Goal: Task Accomplishment & Management: Manage account settings

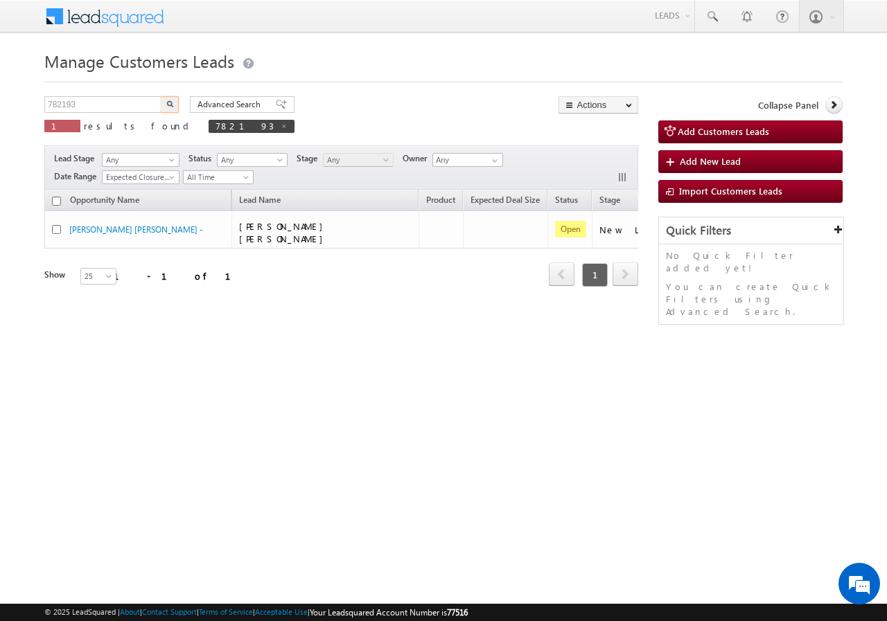
click at [98, 104] on input "782193" at bounding box center [103, 104] width 118 height 17
type input "783423"
click at [168, 103] on img "button" at bounding box center [169, 103] width 7 height 7
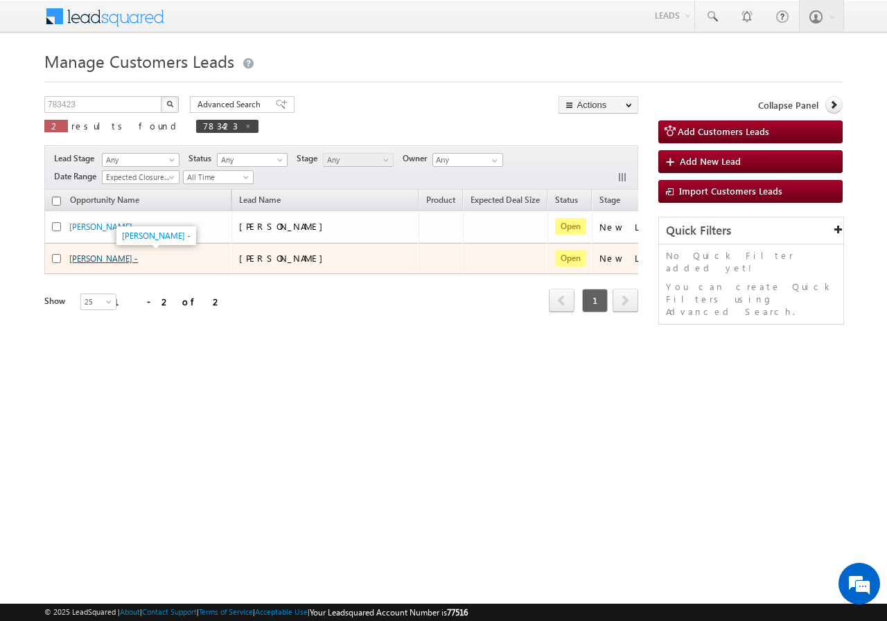
click at [94, 262] on link "[PERSON_NAME] -" at bounding box center [103, 259] width 69 height 10
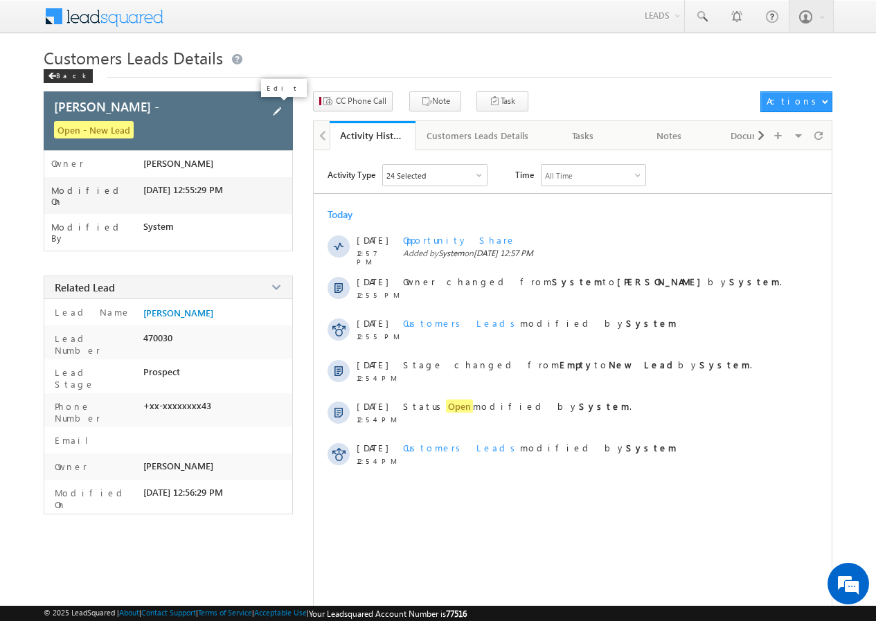
click at [278, 107] on span at bounding box center [276, 111] width 15 height 15
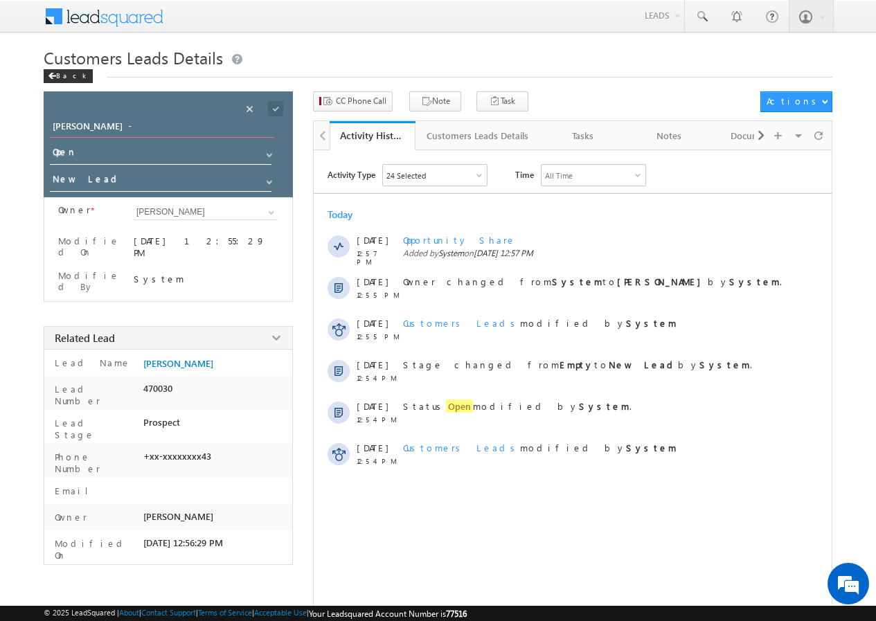
click at [127, 126] on input "[PERSON_NAME] -" at bounding box center [162, 127] width 225 height 19
type input "[PERSON_NAME]"
click at [277, 107] on span at bounding box center [275, 108] width 15 height 15
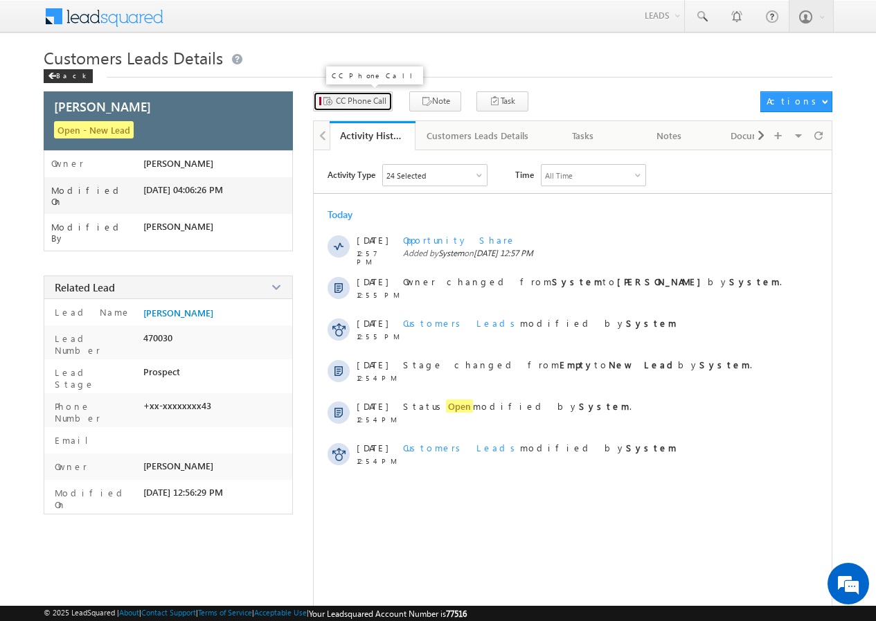
click at [344, 105] on span "CC Phone Call" at bounding box center [361, 101] width 51 height 12
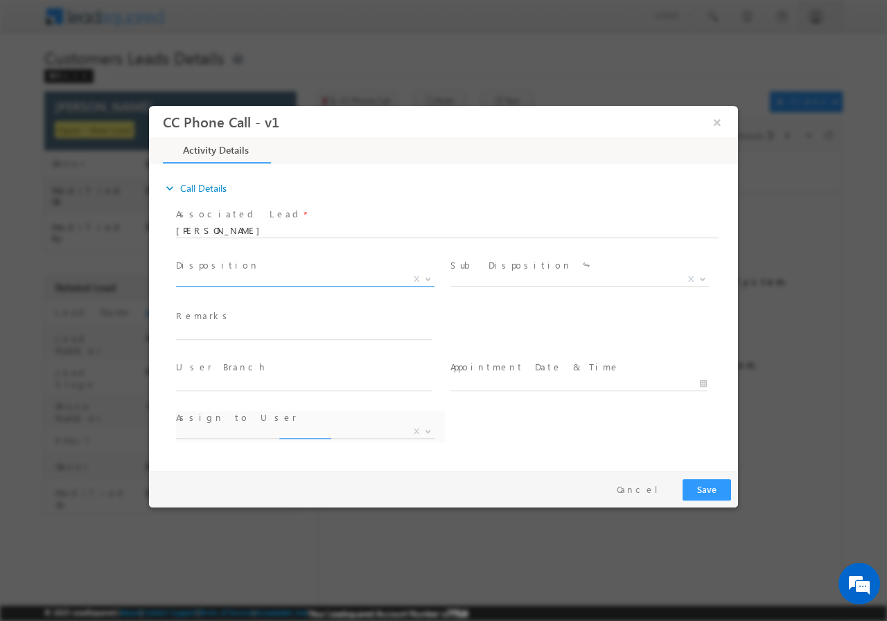
select select "[EMAIL_ADDRESS][DOMAIN_NAME]"
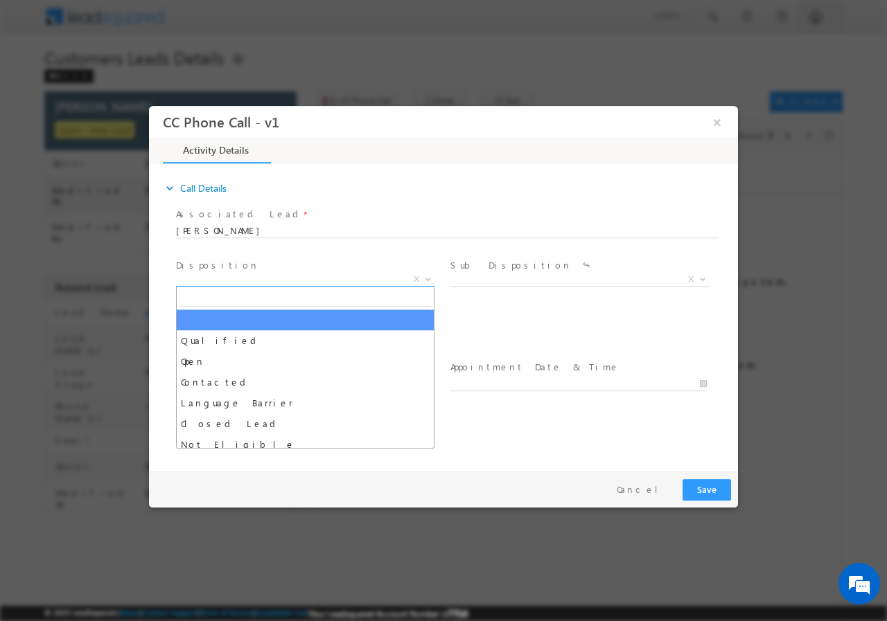
click at [213, 278] on span "X" at bounding box center [305, 279] width 258 height 14
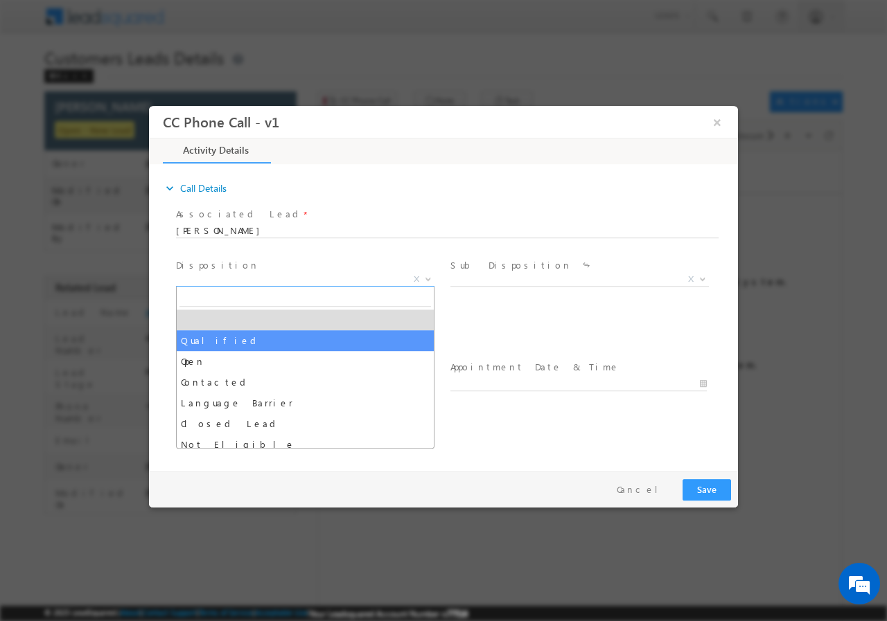
select select "Qualified"
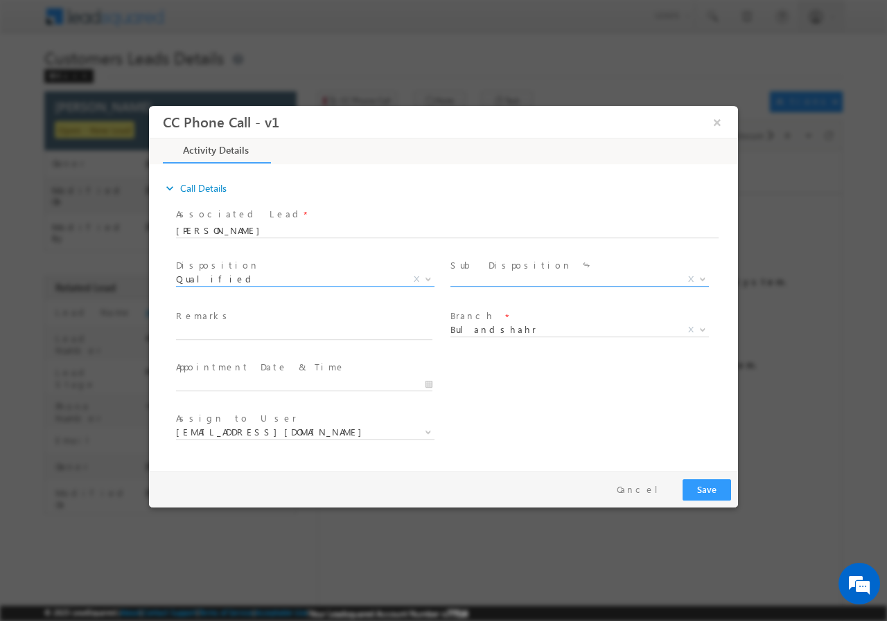
click at [502, 284] on span "X" at bounding box center [579, 279] width 258 height 14
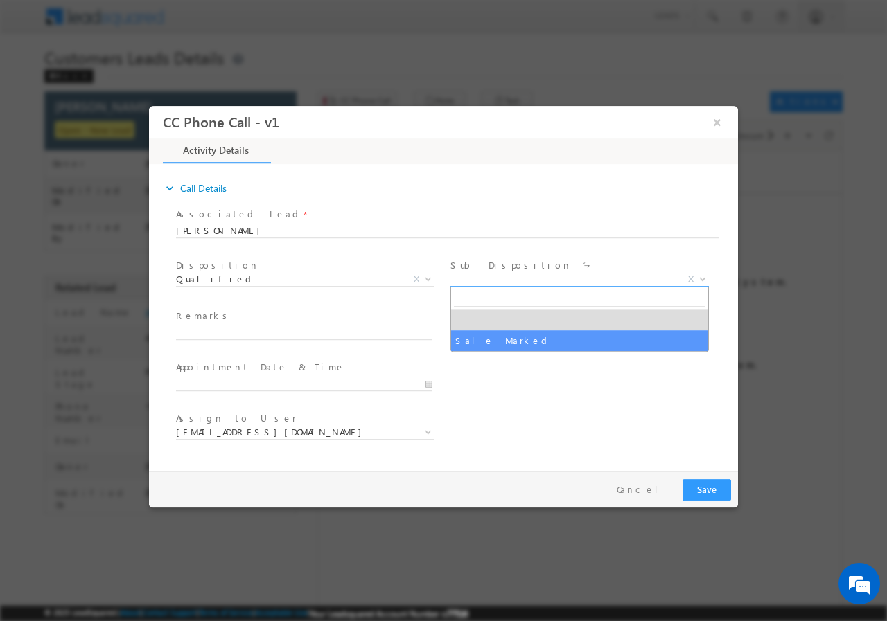
select select "Sale Marked"
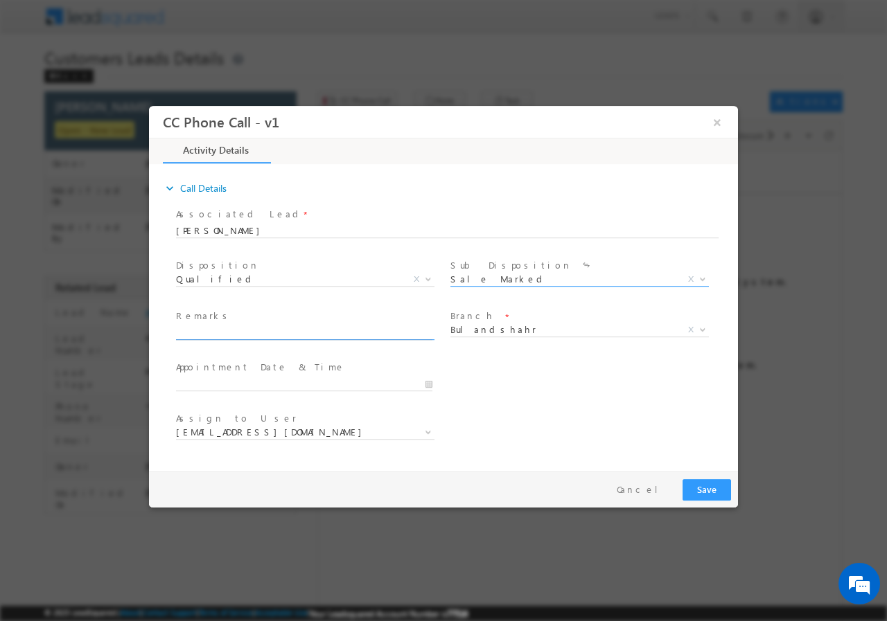
click at [222, 334] on input "text" at bounding box center [304, 333] width 256 height 14
paste input "783423//VB_Interested//[PERSON_NAME]//8954464243//topup//self emp-70k// obligat…"
type input "783423//VB_Interested//[PERSON_NAME]//8954464243//topup//self emp-70k// obligat…"
click at [430, 380] on input "[DATE] 4:09 PM" at bounding box center [304, 384] width 256 height 14
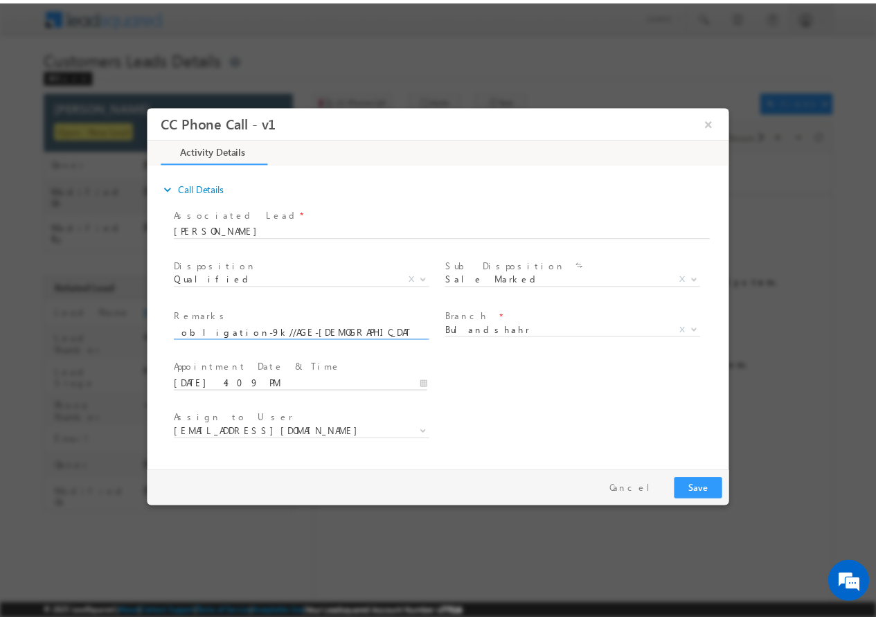
scroll to position [0, 0]
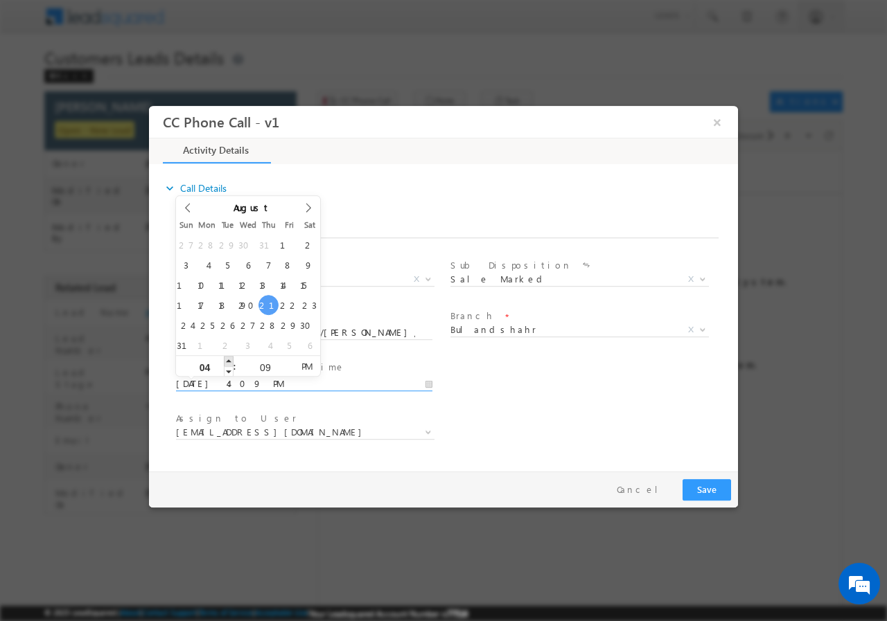
type input "[DATE] 5:09 PM"
type input "05"
click at [225, 360] on span at bounding box center [229, 360] width 10 height 10
type input "[DATE] 6:09 PM"
type input "06"
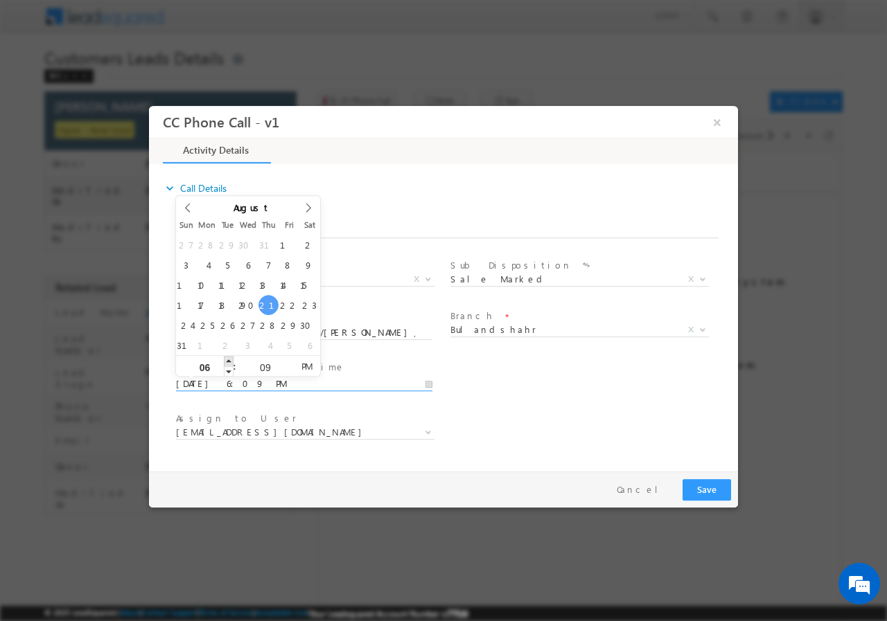
click at [225, 360] on span at bounding box center [229, 360] width 10 height 10
click at [263, 368] on input "09" at bounding box center [264, 366] width 57 height 9
type input "00"
type input "[DATE] 6:00 PM"
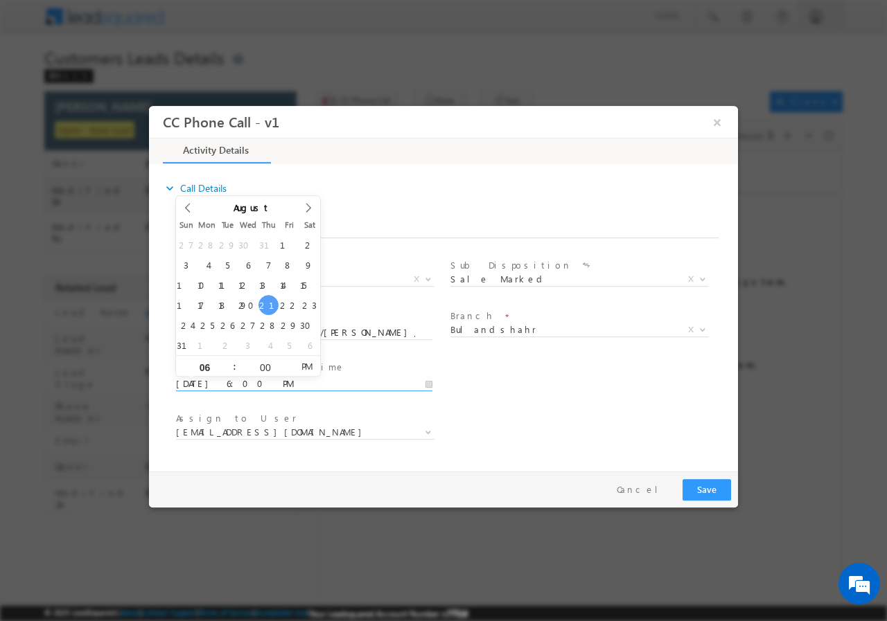
click at [550, 413] on div "Assign to User * [EMAIL_ADDRESS][DOMAIN_NAME] [DOMAIN_NAME][EMAIL_ADDRESS][DOMA…" at bounding box center [455, 433] width 565 height 51
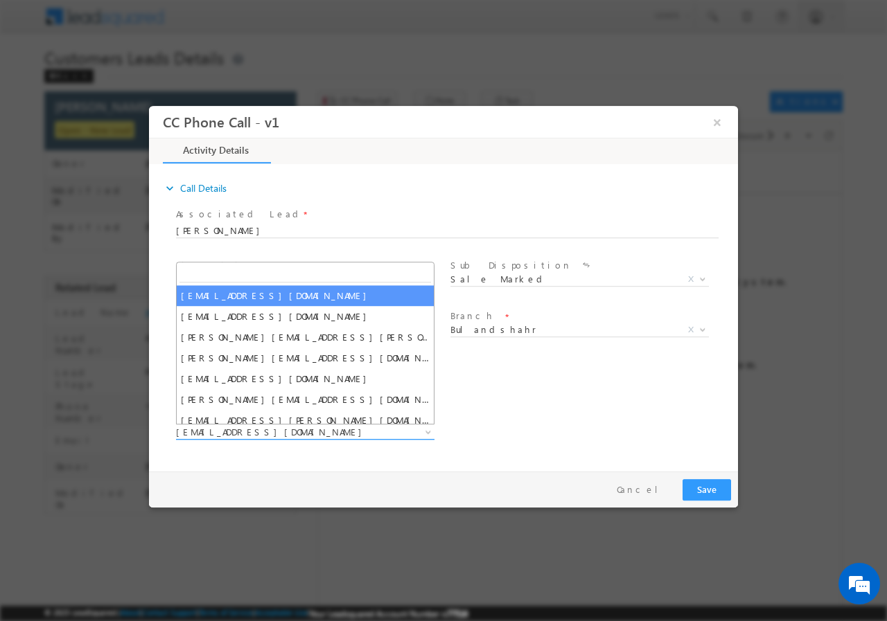
click at [282, 436] on span "[EMAIL_ADDRESS][DOMAIN_NAME]" at bounding box center [288, 431] width 225 height 12
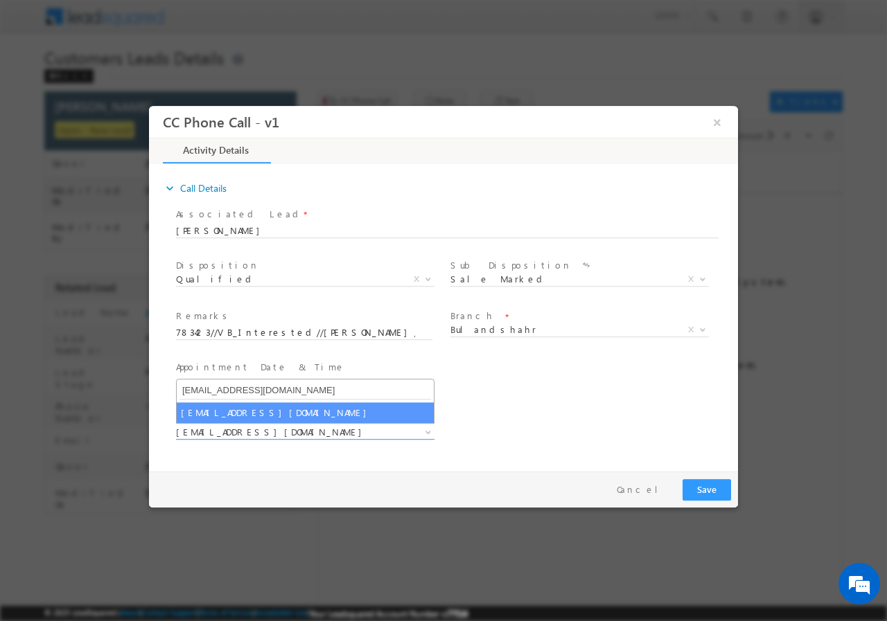
type input "[EMAIL_ADDRESS][DOMAIN_NAME]"
select select "[EMAIL_ADDRESS][DOMAIN_NAME]"
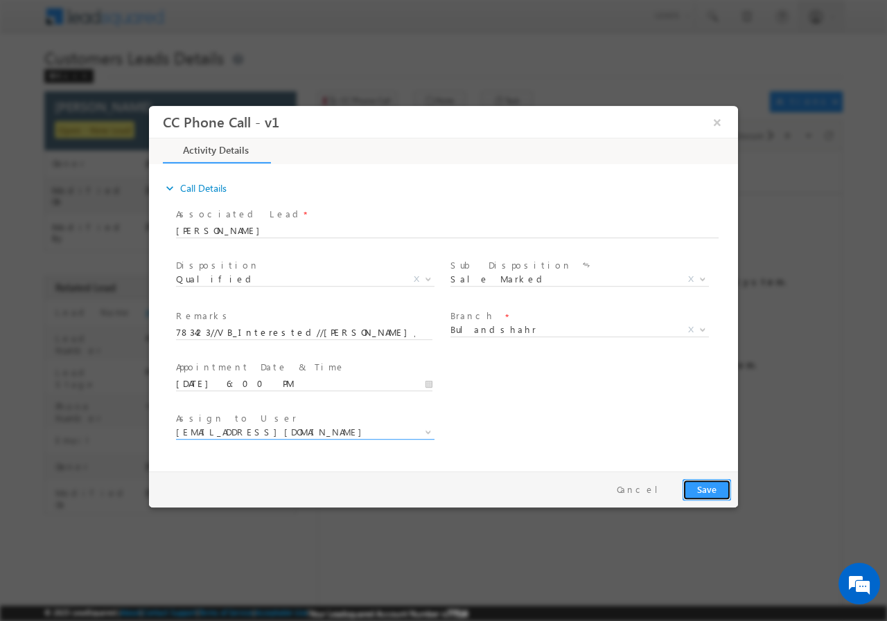
click at [696, 490] on button "Save" at bounding box center [706, 489] width 48 height 21
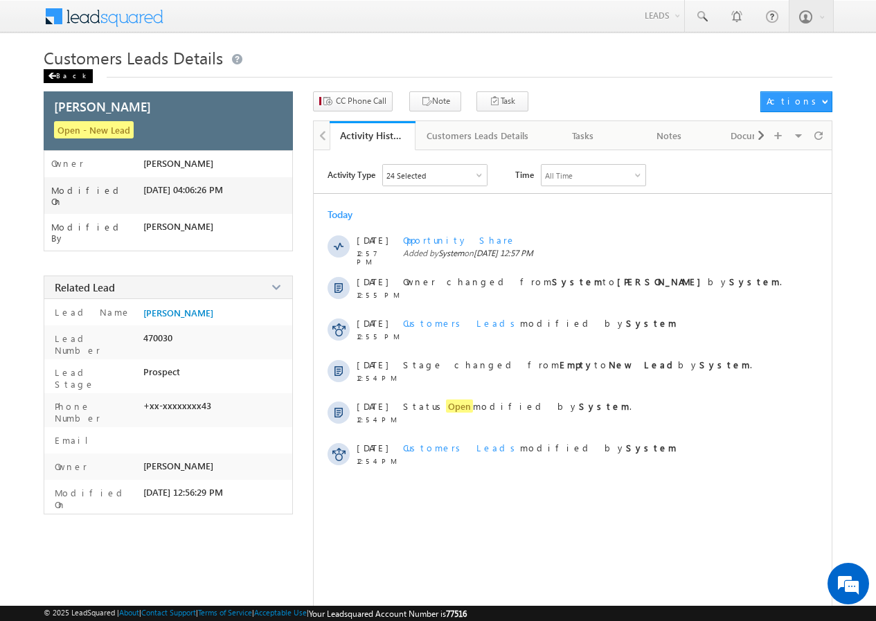
click at [54, 79] on span at bounding box center [52, 76] width 8 height 7
